Goal: Entertainment & Leisure: Consume media (video, audio)

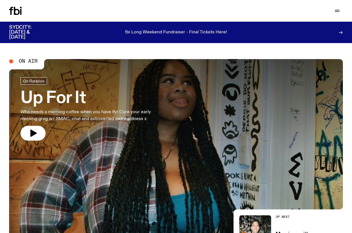
click at [15, 9] on icon at bounding box center [17, 11] width 6 height 8
click at [339, 9] on icon "button" at bounding box center [337, 10] width 7 height 7
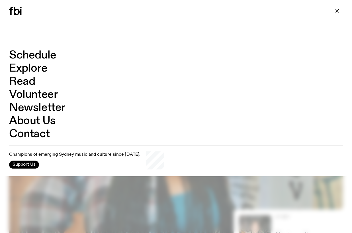
click at [48, 55] on link "Schedule" at bounding box center [32, 55] width 47 height 11
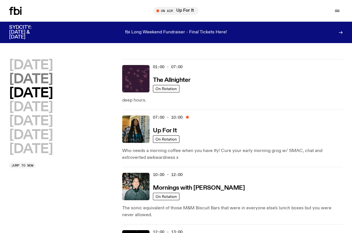
click at [32, 76] on h2 "[DATE]" at bounding box center [31, 79] width 44 height 13
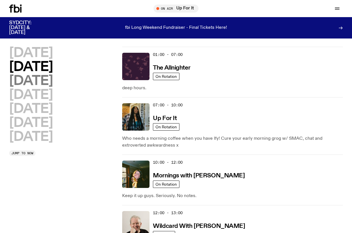
scroll to position [16, 0]
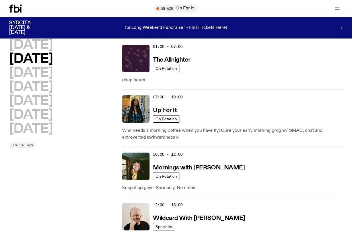
click at [35, 62] on h2 "[DATE]" at bounding box center [31, 59] width 44 height 13
click at [144, 111] on img at bounding box center [135, 108] width 27 height 27
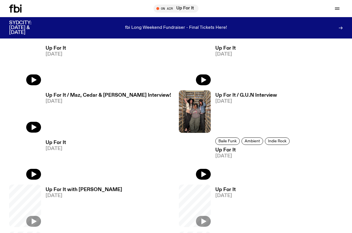
scroll to position [281, 0]
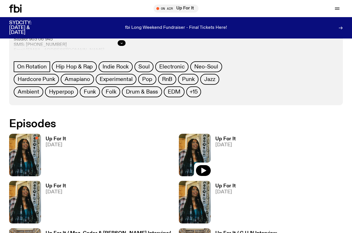
click at [190, 145] on img at bounding box center [195, 155] width 32 height 42
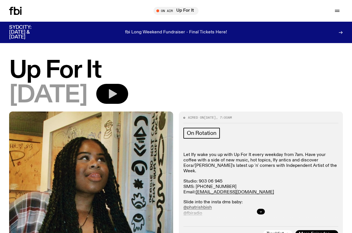
click at [117, 93] on icon "button" at bounding box center [113, 93] width 8 height 9
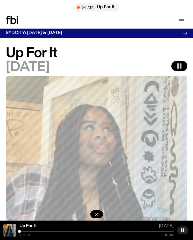
click at [127, 231] on div at bounding box center [96, 230] width 154 height 1
click at [112, 231] on div at bounding box center [50, 230] width 154 height 1
click at [107, 231] on div at bounding box center [35, 230] width 154 height 1
click at [97, 231] on div at bounding box center [29, 230] width 154 height 1
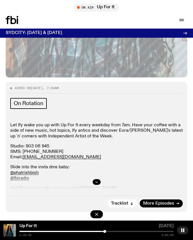
scroll to position [310, 0]
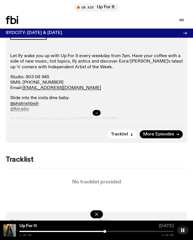
click at [99, 112] on button "button" at bounding box center [97, 113] width 8 height 6
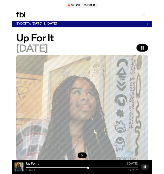
scroll to position [1, 0]
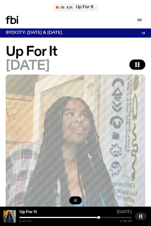
click at [141, 217] on rect "button" at bounding box center [141, 217] width 1 height 4
